Goal: Navigation & Orientation: Find specific page/section

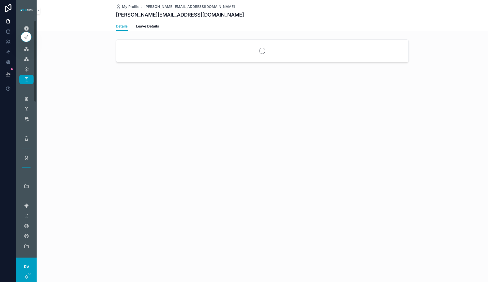
click at [27, 77] on icon "scrollable content" at bounding box center [26, 79] width 5 height 5
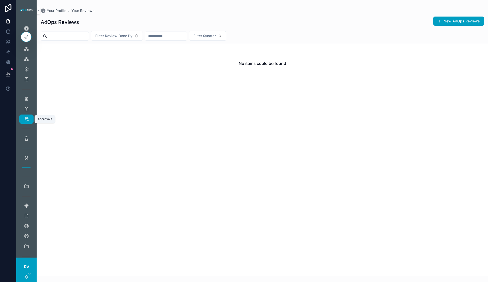
click at [28, 117] on icon "scrollable content" at bounding box center [26, 118] width 5 height 5
